Goal: Contribute content: Add original content to the website for others to see

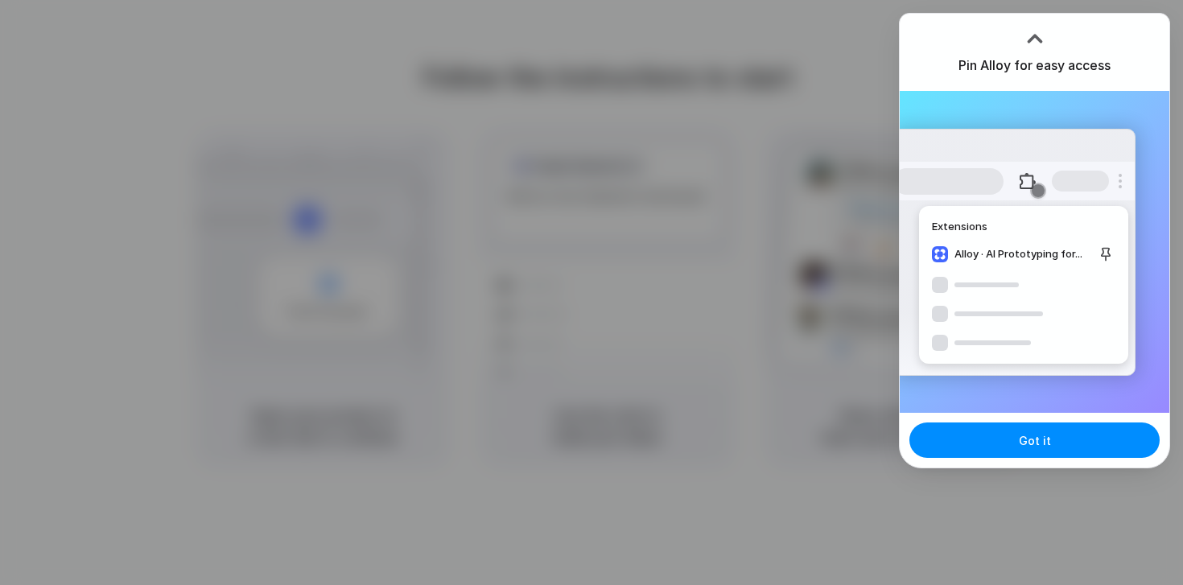
click at [1038, 170] on button at bounding box center [1028, 181] width 29 height 29
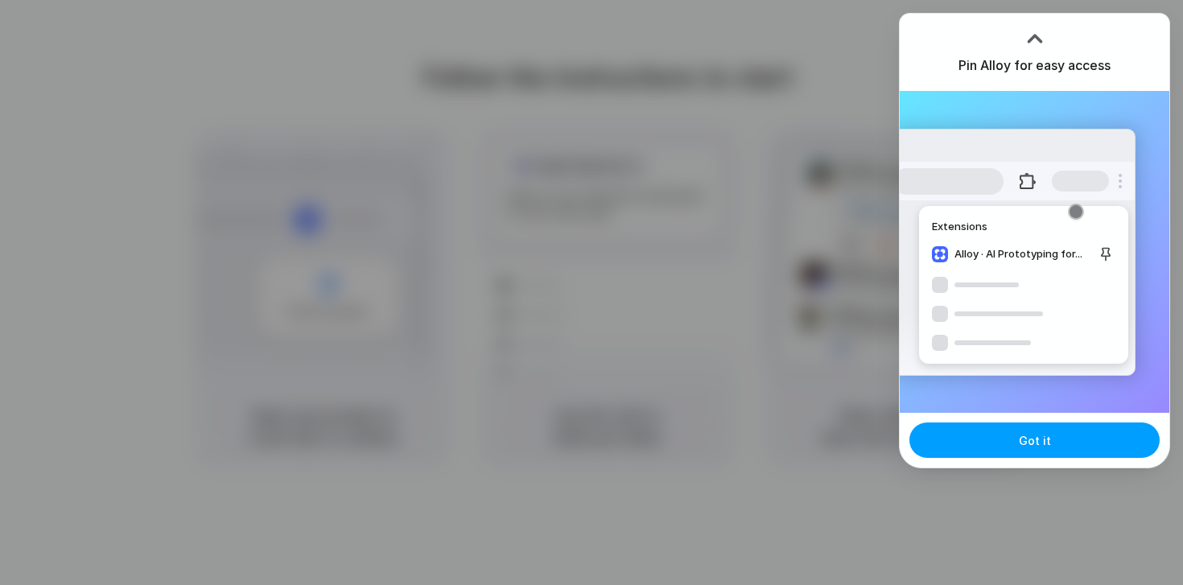
click at [1048, 447] on button "Got it" at bounding box center [1035, 440] width 250 height 35
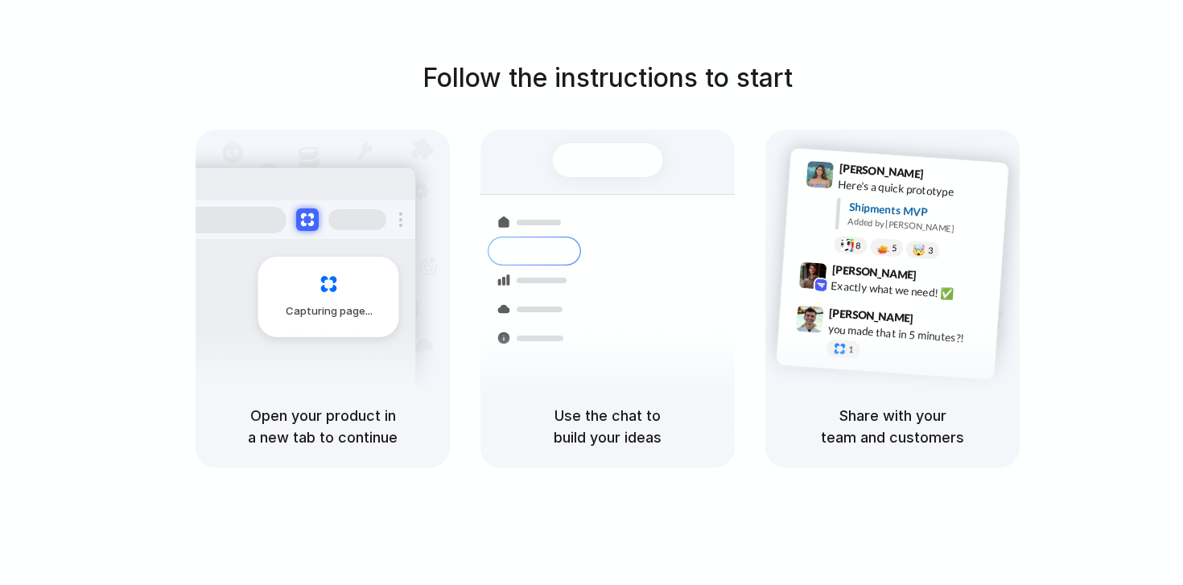
click at [313, 332] on div "Capturing page" at bounding box center [328, 297] width 141 height 81
click at [1103, 22] on div "Follow the instructions to start Capturing page Open your product in a new tab …" at bounding box center [608, 308] width 1216 height 617
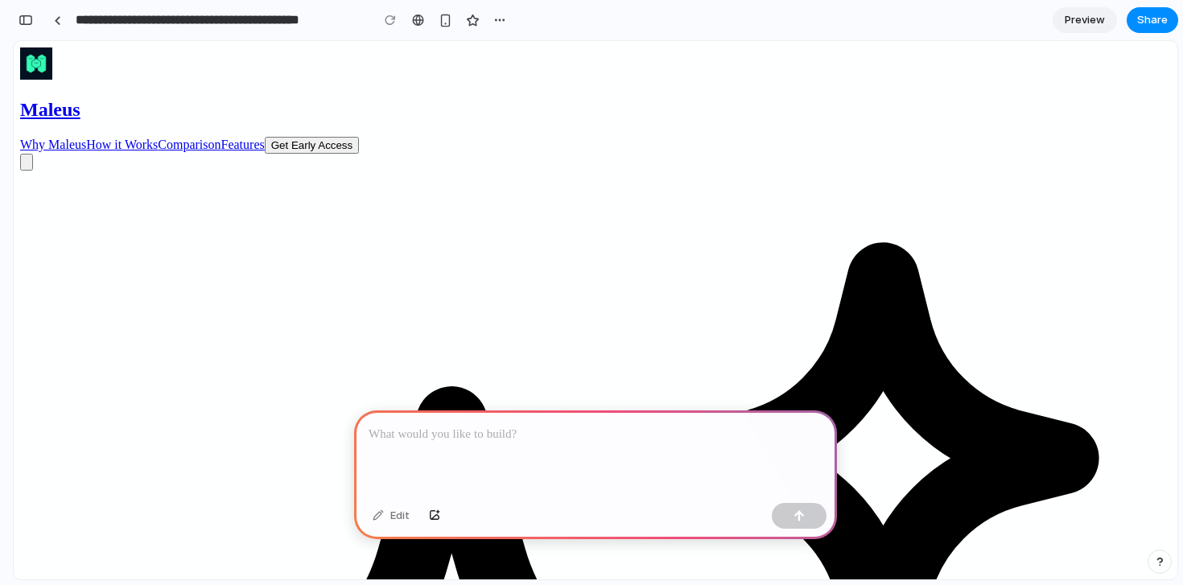
drag, startPoint x: 515, startPoint y: 237, endPoint x: 582, endPoint y: 237, distance: 66.8
click at [479, 435] on p at bounding box center [596, 434] width 454 height 19
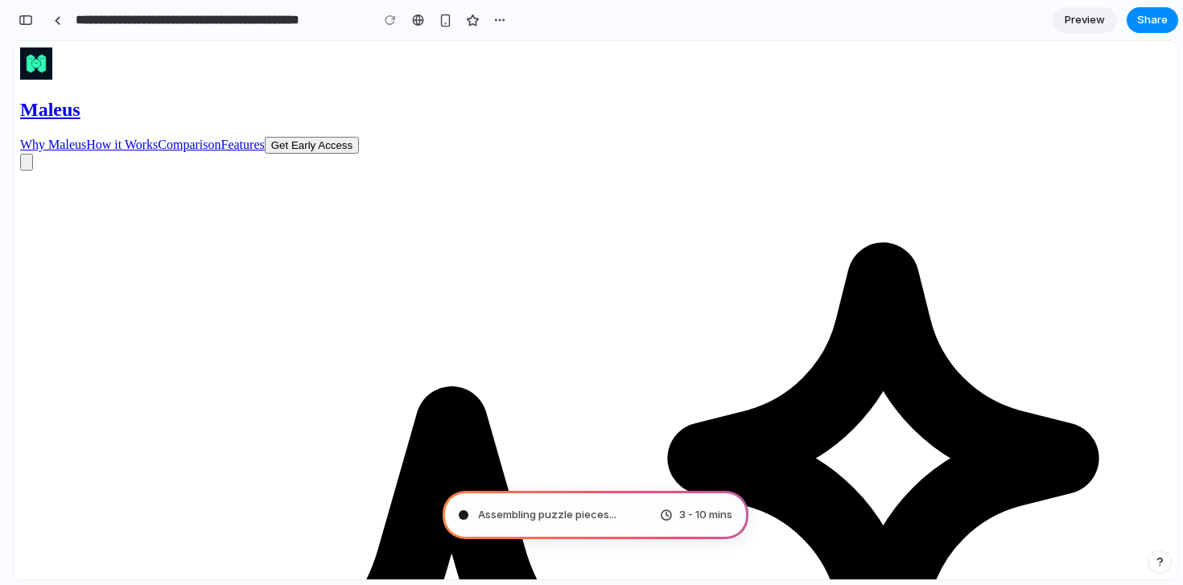
type input "**********"
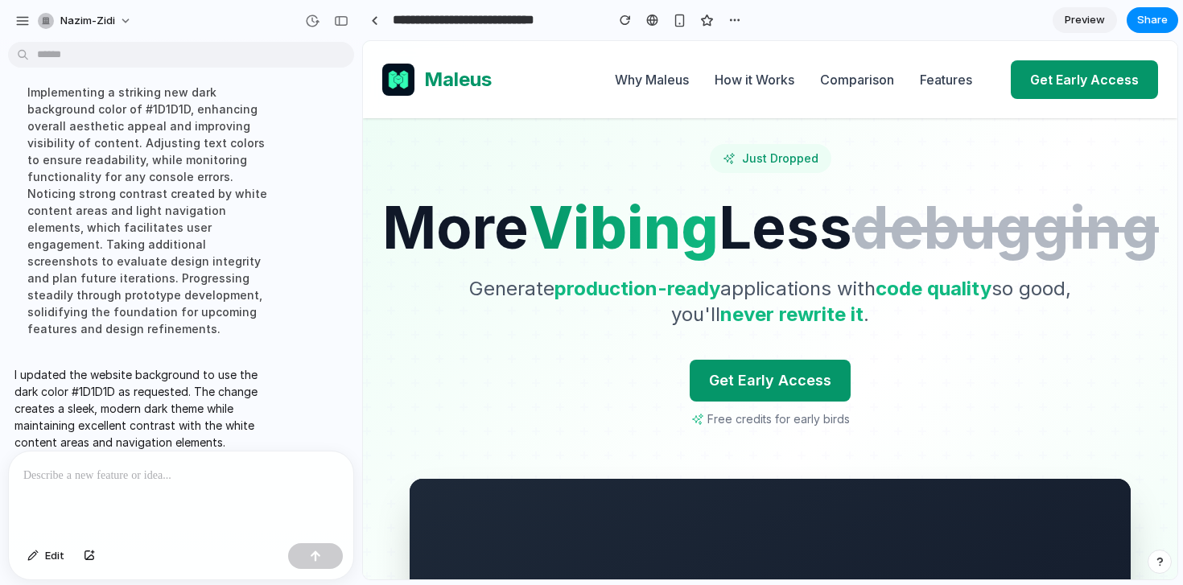
click at [200, 475] on p at bounding box center [181, 475] width 316 height 19
